Goal: Find specific page/section: Find specific page/section

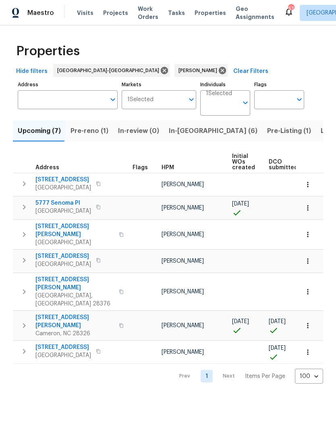
click at [67, 343] on span "[STREET_ADDRESS]" at bounding box center [63, 347] width 56 height 8
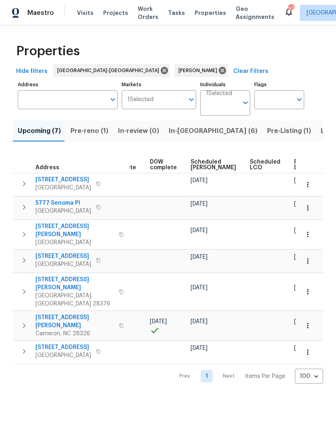
scroll to position [0, 202]
click at [191, 160] on span "Scheduled [PERSON_NAME]" at bounding box center [214, 164] width 46 height 11
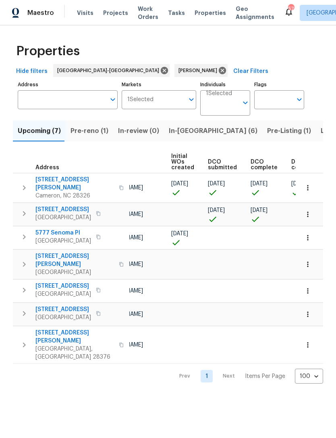
scroll to position [0, 72]
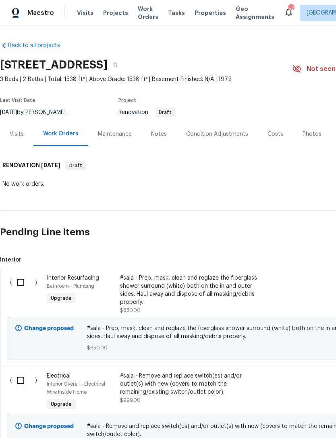
click at [160, 135] on div "Notes" at bounding box center [159, 134] width 16 height 8
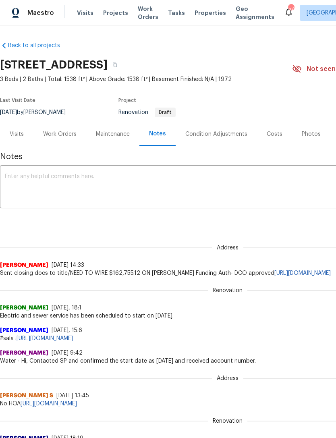
click at [23, 134] on div "Visits" at bounding box center [17, 134] width 14 height 8
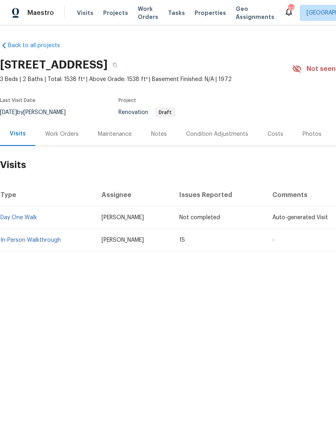
click at [63, 136] on div "Work Orders" at bounding box center [61, 134] width 33 height 8
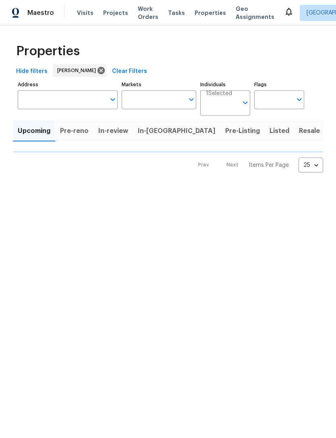
type input "100"
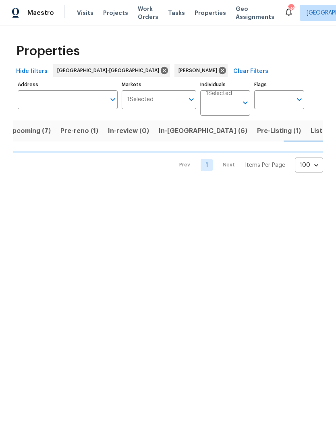
scroll to position [0, 10]
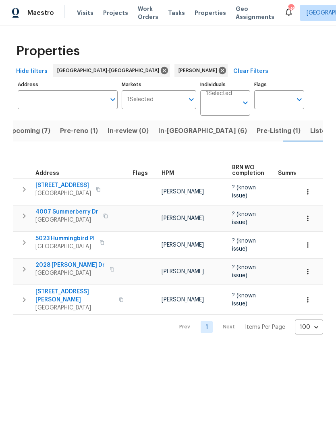
click at [310, 131] on span "Listed (11)" at bounding box center [326, 130] width 32 height 11
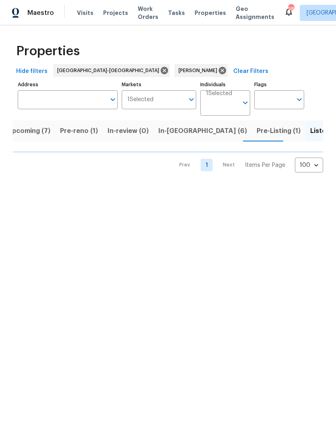
click at [36, 132] on span "Upcoming (7)" at bounding box center [28, 130] width 43 height 11
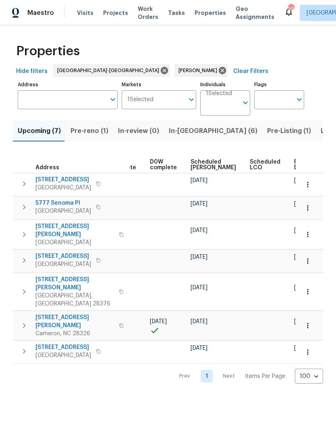
scroll to position [0, 202]
click at [195, 165] on span "Scheduled [PERSON_NAME]" at bounding box center [214, 164] width 46 height 11
